Goal: Information Seeking & Learning: Learn about a topic

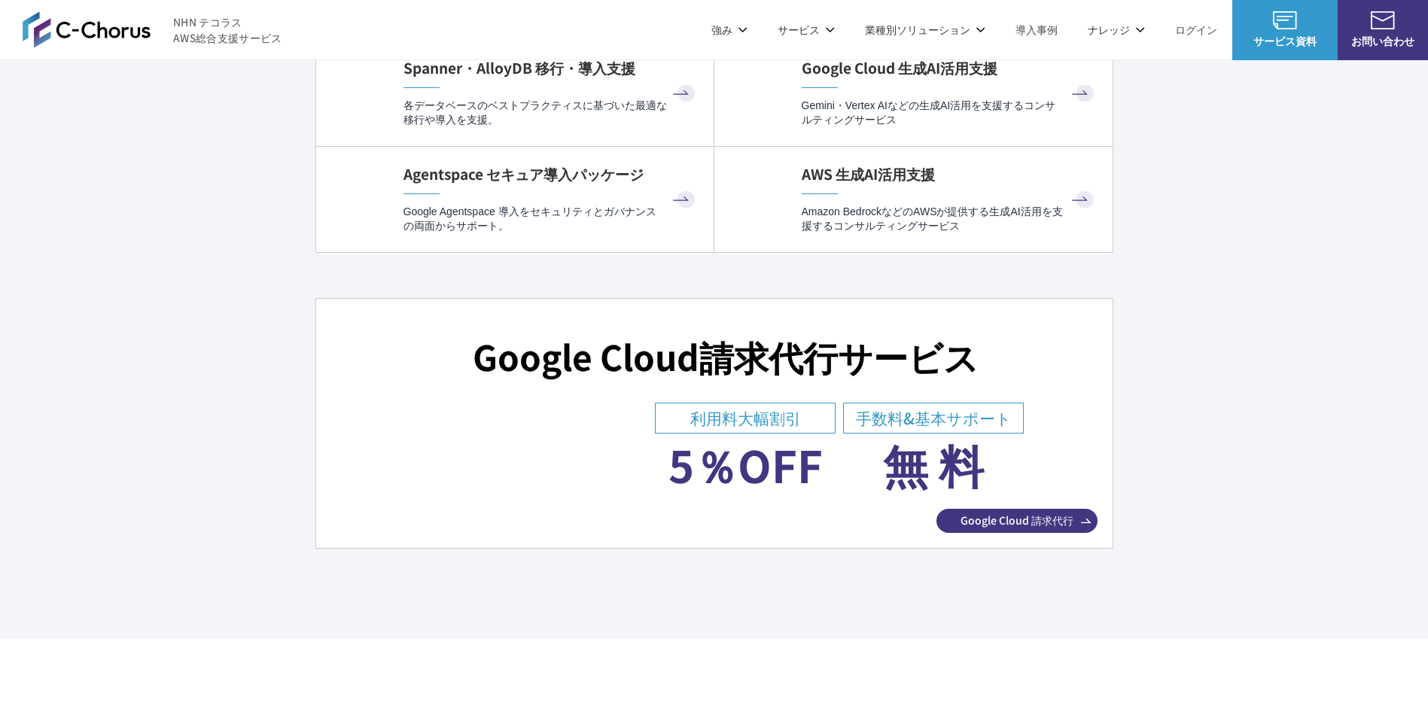
scroll to position [5264, 0]
click at [104, 36] on img at bounding box center [87, 29] width 128 height 36
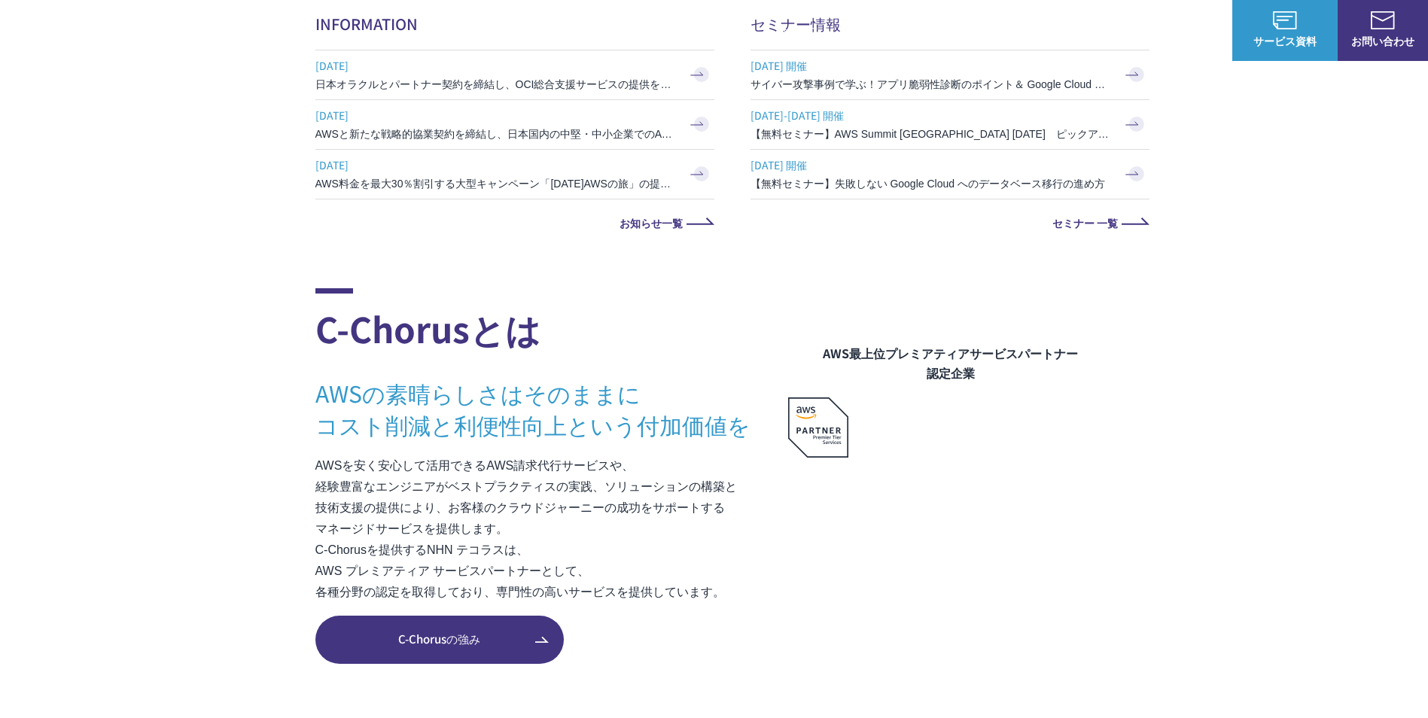
scroll to position [688, 0]
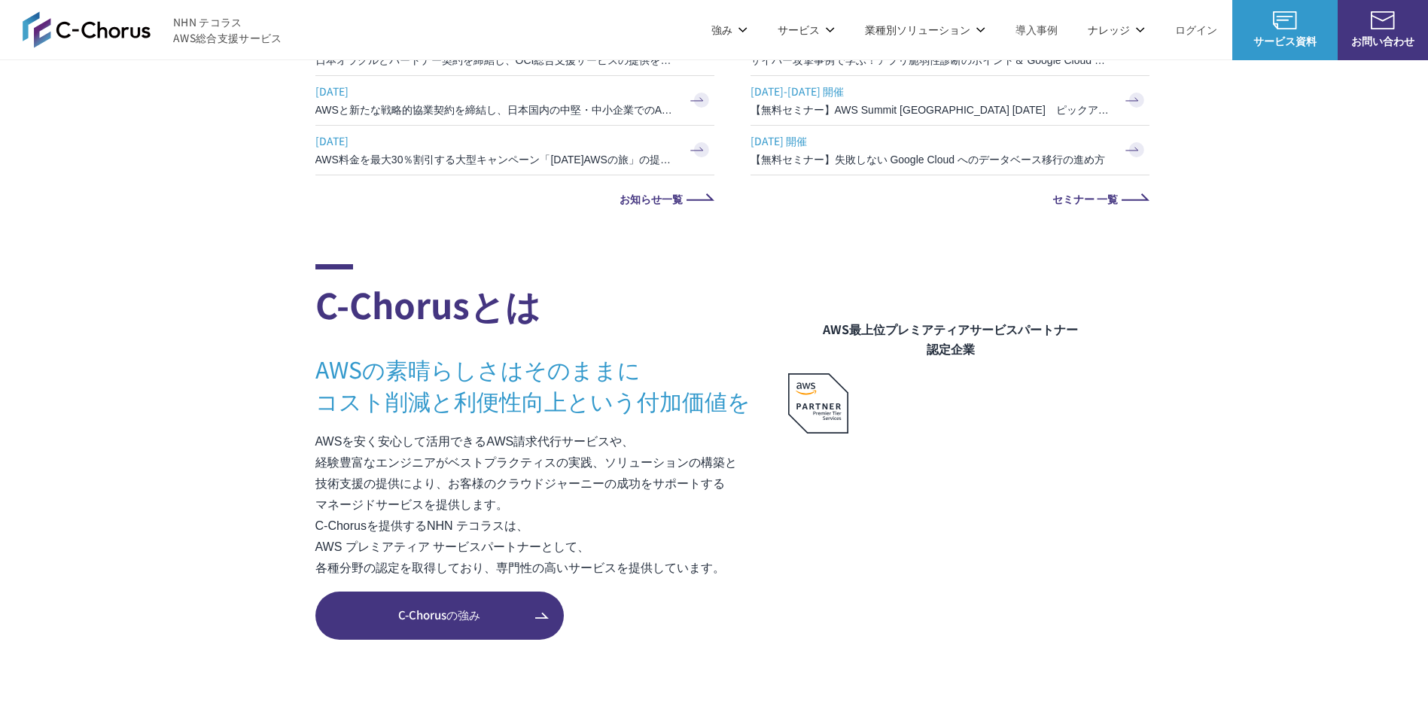
click at [329, 525] on p "AWSを安く安心して活用できるAWS請求代行サービスや、 経験豊富なエンジニアがベストプラクティスの実践、ソリューションの構築と 技術支援の提供により、お客様…" at bounding box center [552, 505] width 473 height 148
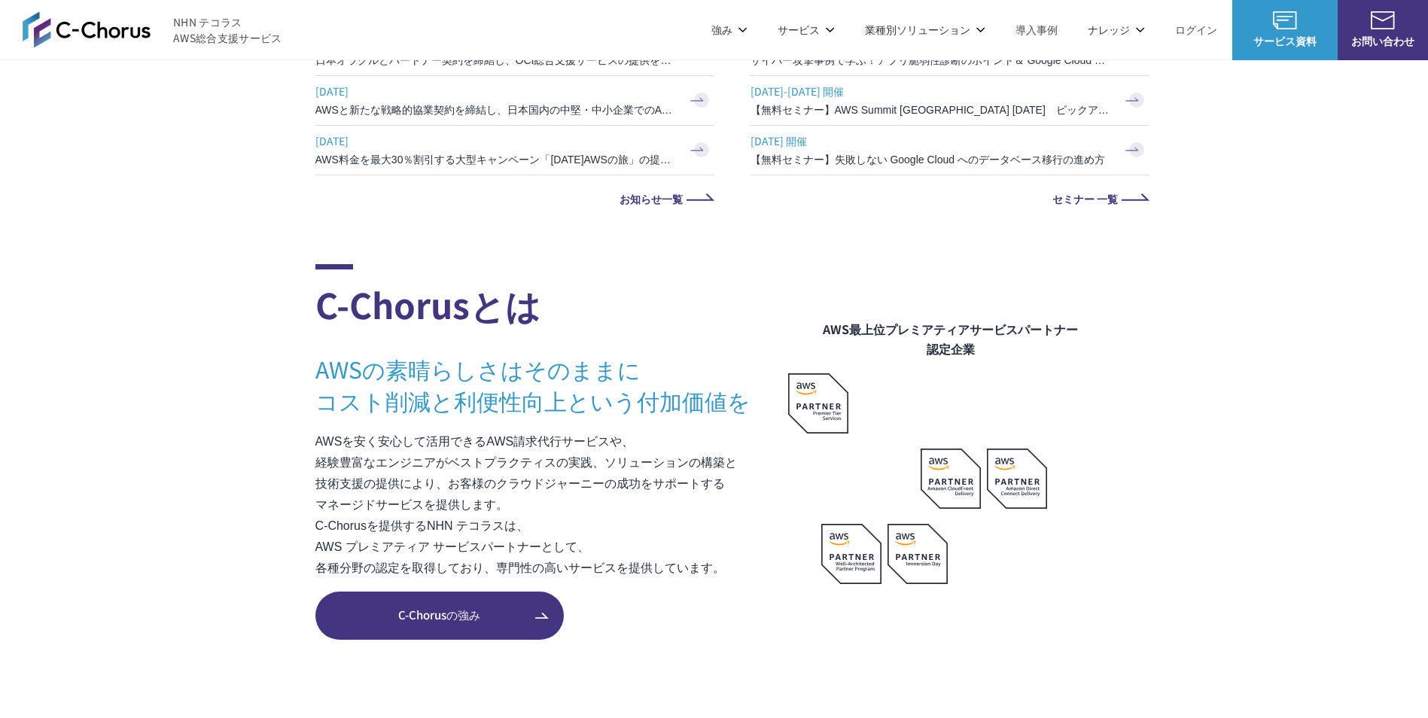
click at [325, 525] on p "AWSを安く安心して活用できるAWS請求代行サービスや、 経験豊富なエンジニアがベストプラクティスの実践、ソリューションの構築と 技術支援の提供により、お客様…" at bounding box center [552, 505] width 473 height 148
drag, startPoint x: 313, startPoint y: 524, endPoint x: 368, endPoint y: 533, distance: 55.7
copy p "C-Chorus"
